Goal: Information Seeking & Learning: Stay updated

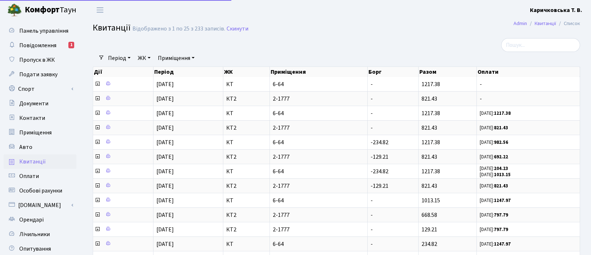
select select "25"
click at [55, 49] on span "Повідомлення" at bounding box center [37, 45] width 37 height 8
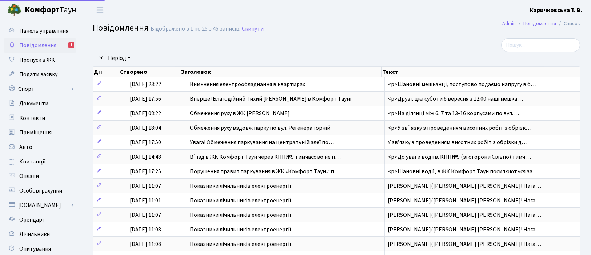
select select "25"
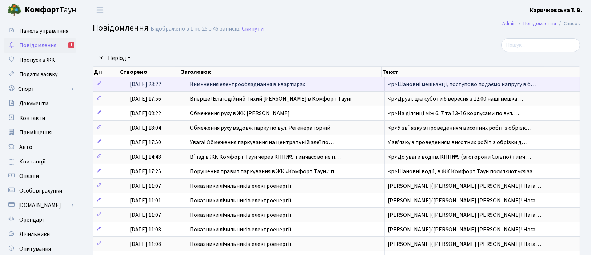
click at [251, 88] on span "Вимкнення електрообладнання в квартирах" at bounding box center [247, 84] width 115 height 8
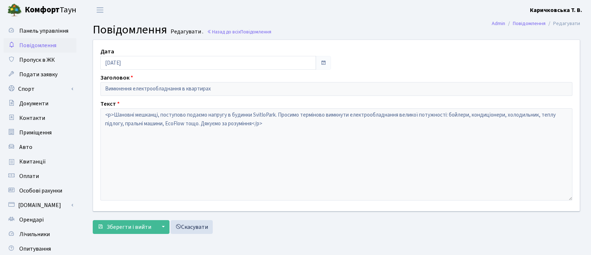
click at [52, 49] on span "Повідомлення" at bounding box center [37, 45] width 37 height 8
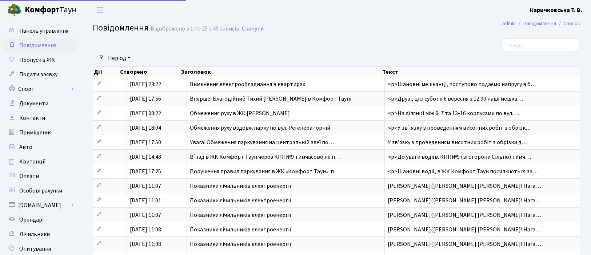
select select "25"
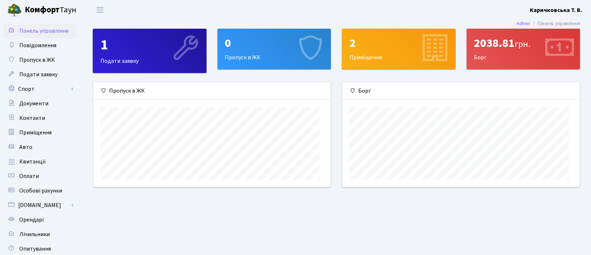
scroll to position [113, 237]
